Goal: Find specific page/section: Find specific page/section

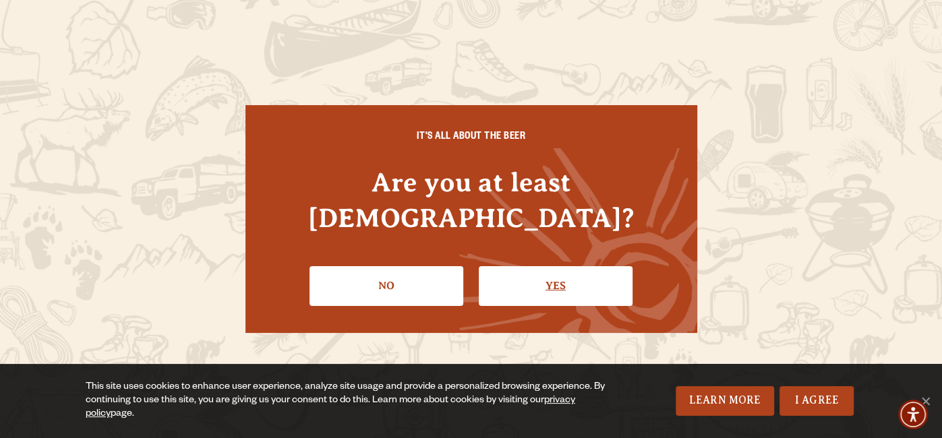
click at [496, 266] on link "Yes" at bounding box center [556, 285] width 154 height 39
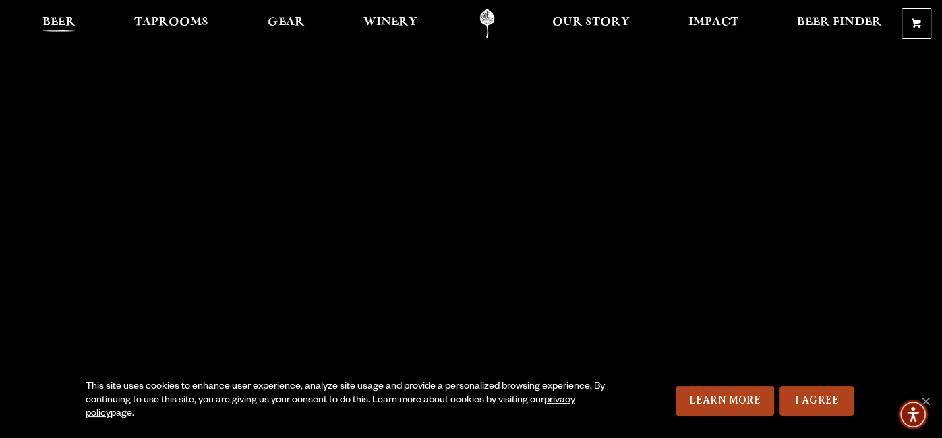
click at [51, 15] on link "Beer" at bounding box center [59, 24] width 51 height 30
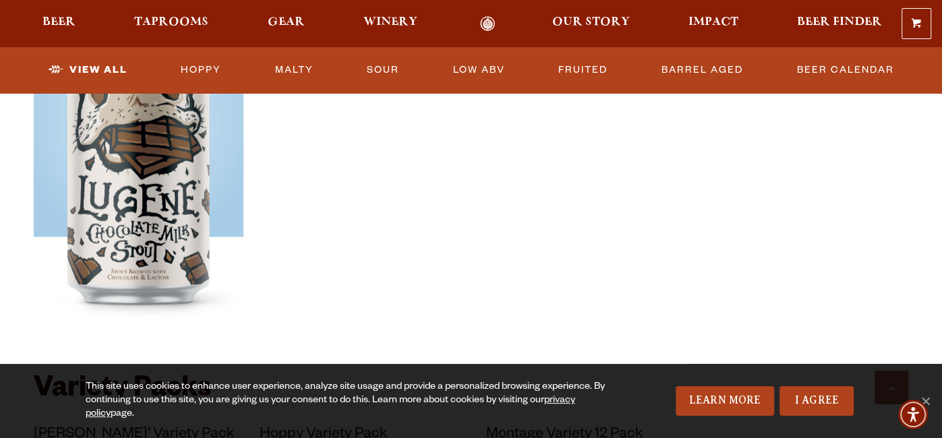
scroll to position [2481, 0]
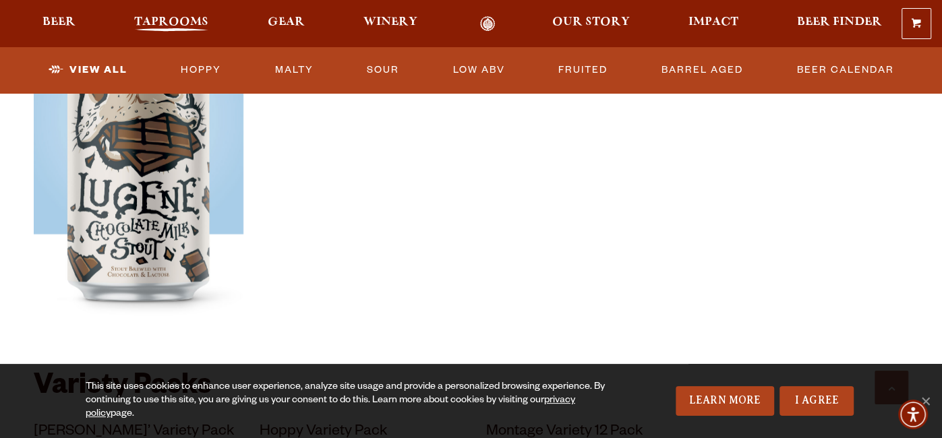
click at [176, 24] on span "Taprooms" at bounding box center [171, 22] width 74 height 11
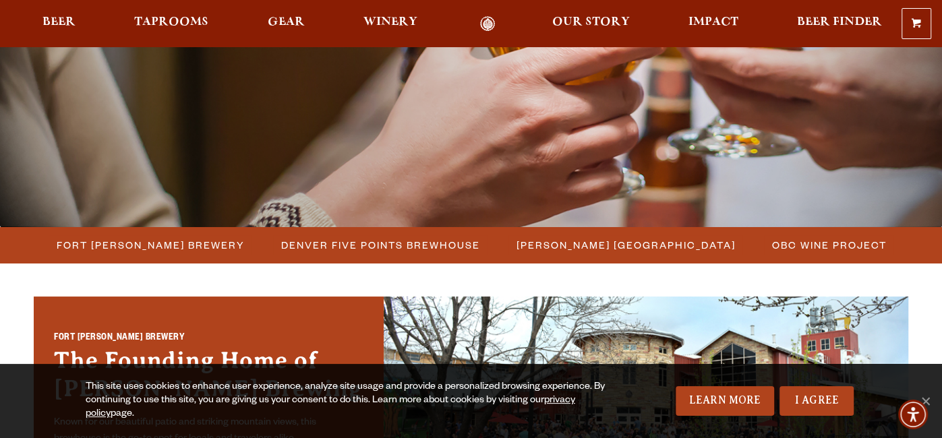
scroll to position [323, 0]
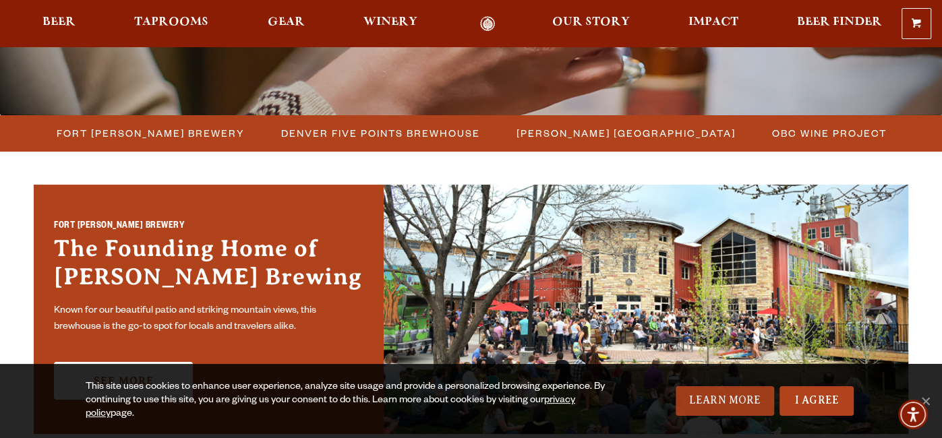
click at [745, 403] on link "Learn More" at bounding box center [725, 401] width 99 height 30
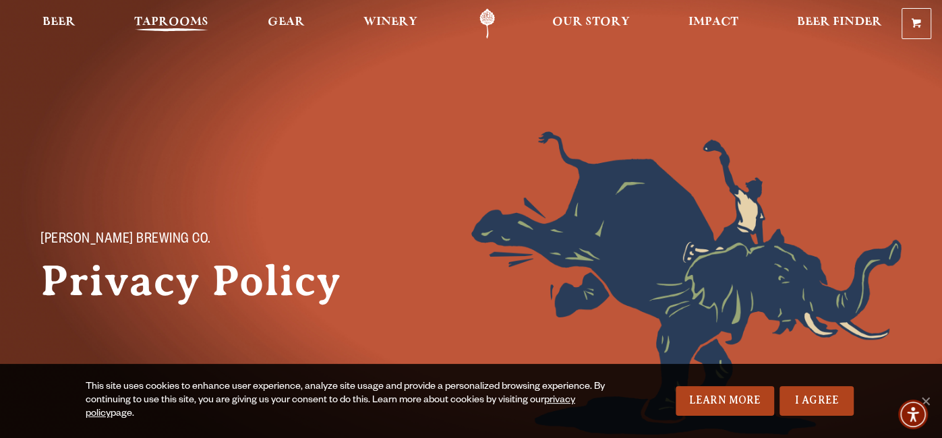
click at [154, 18] on span "Taprooms" at bounding box center [171, 22] width 74 height 11
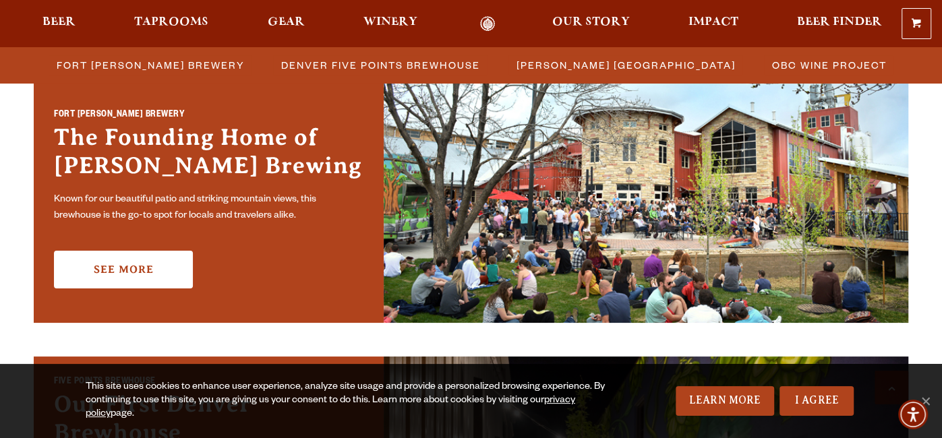
scroll to position [431, 0]
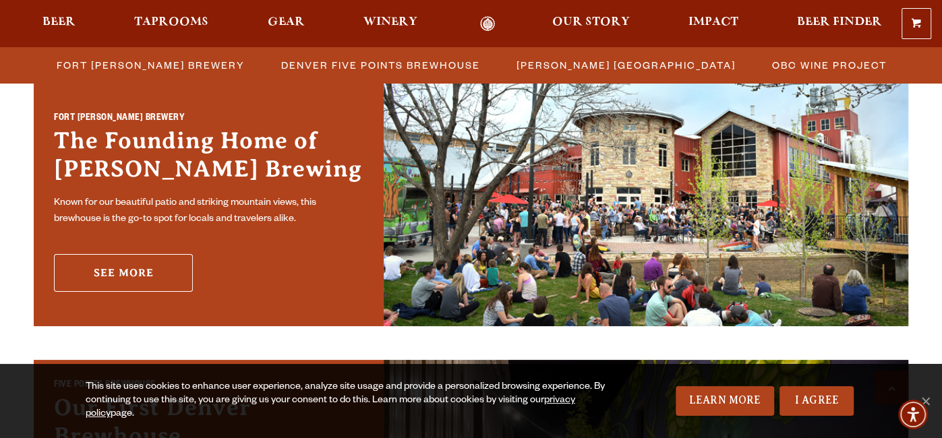
click at [121, 267] on link "See More" at bounding box center [123, 273] width 139 height 38
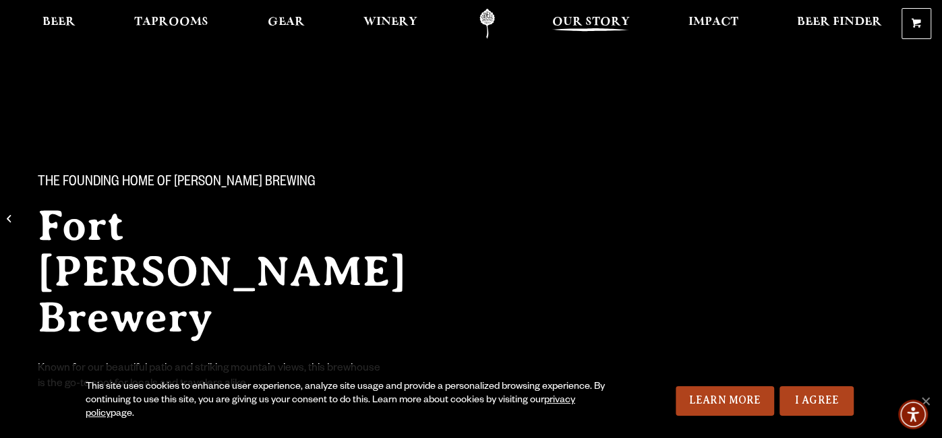
click at [606, 11] on link "Our Story" at bounding box center [590, 24] width 95 height 30
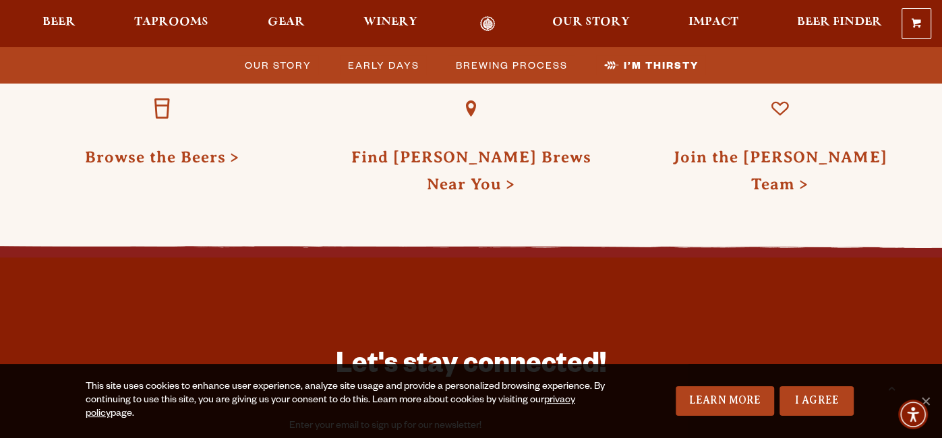
scroll to position [4018, 0]
